Goal: Task Accomplishment & Management: Use online tool/utility

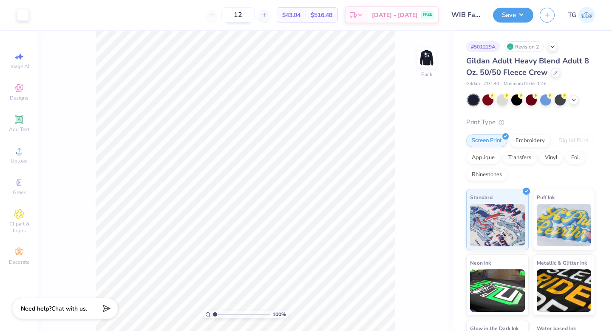
drag, startPoint x: 245, startPoint y: 16, endPoint x: 230, endPoint y: 16, distance: 14.4
click at [230, 16] on input "12" at bounding box center [237, 14] width 33 height 15
type input "60"
click at [552, 74] on div at bounding box center [555, 71] width 9 height 9
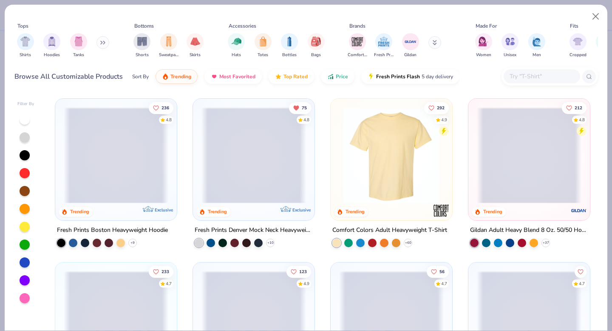
click at [513, 85] on div at bounding box center [549, 76] width 96 height 18
click at [514, 81] on div at bounding box center [541, 76] width 76 height 14
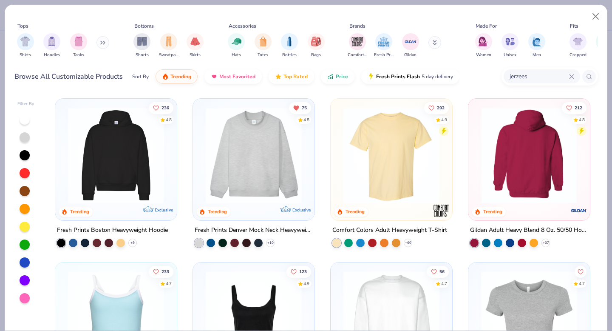
type input "jerzees"
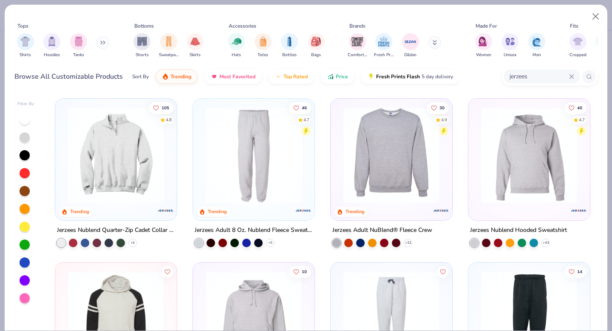
click at [385, 173] on img at bounding box center [391, 155] width 105 height 96
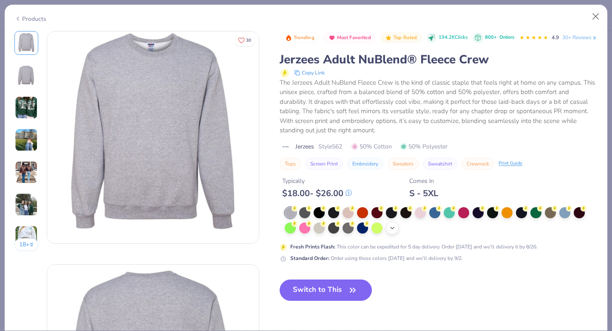
click at [389, 231] on icon at bounding box center [392, 227] width 7 height 7
click at [389, 233] on div at bounding box center [391, 227] width 11 height 11
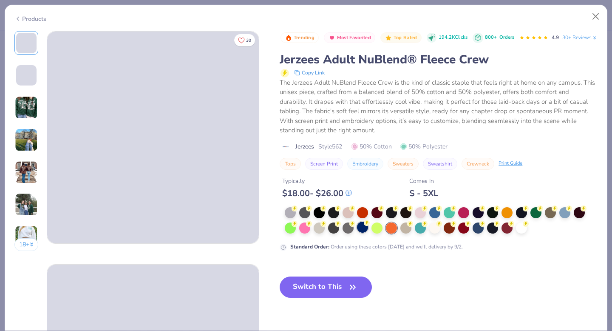
click at [364, 232] on div at bounding box center [362, 226] width 11 height 11
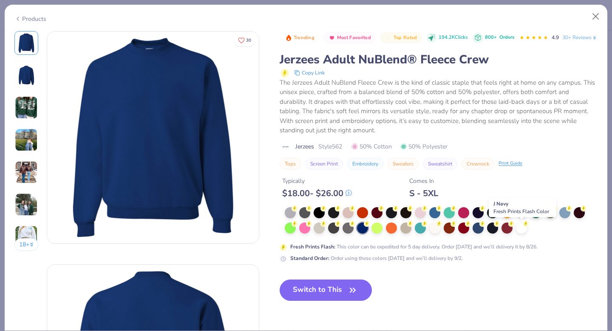
click at [518, 217] on div at bounding box center [521, 211] width 11 height 11
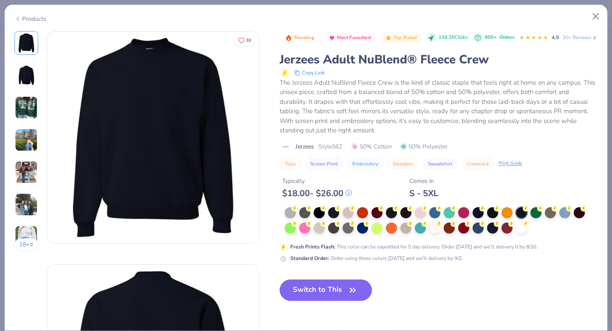
click at [325, 300] on button "Switch to This" at bounding box center [326, 289] width 92 height 21
